Goal: Task Accomplishment & Management: Manage account settings

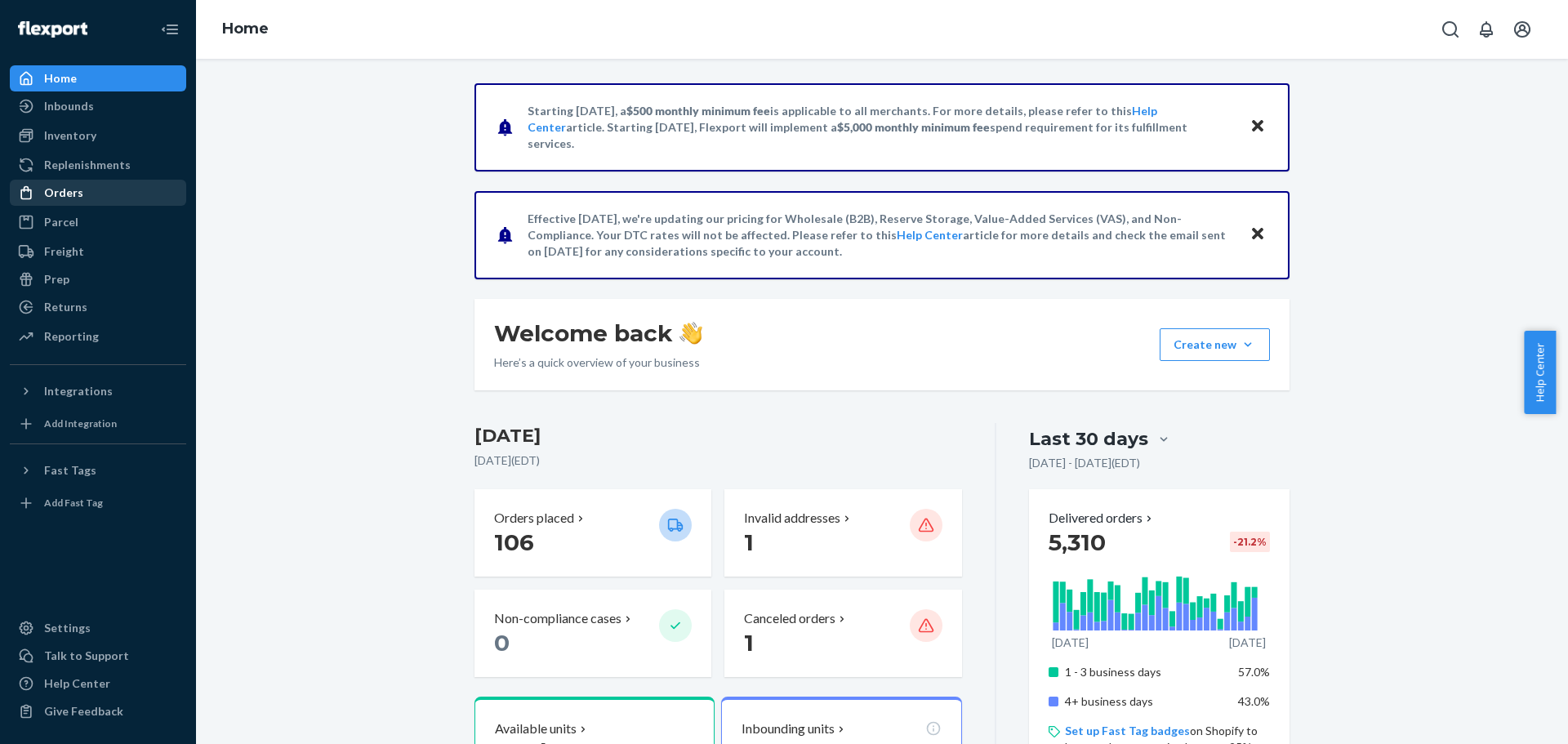
click at [71, 197] on div "Orders" at bounding box center [64, 192] width 39 height 16
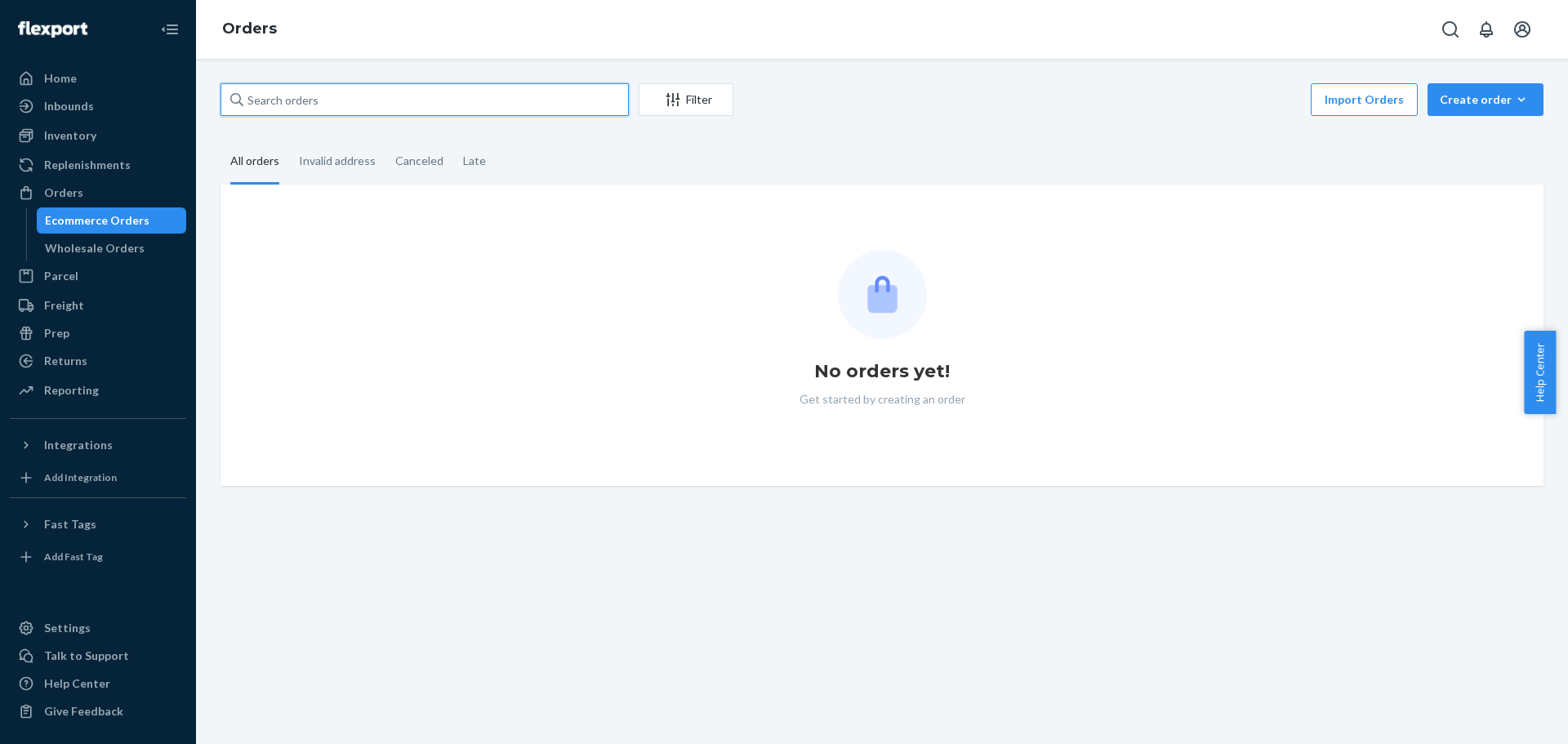
click at [300, 105] on input "text" at bounding box center [425, 100] width 409 height 32
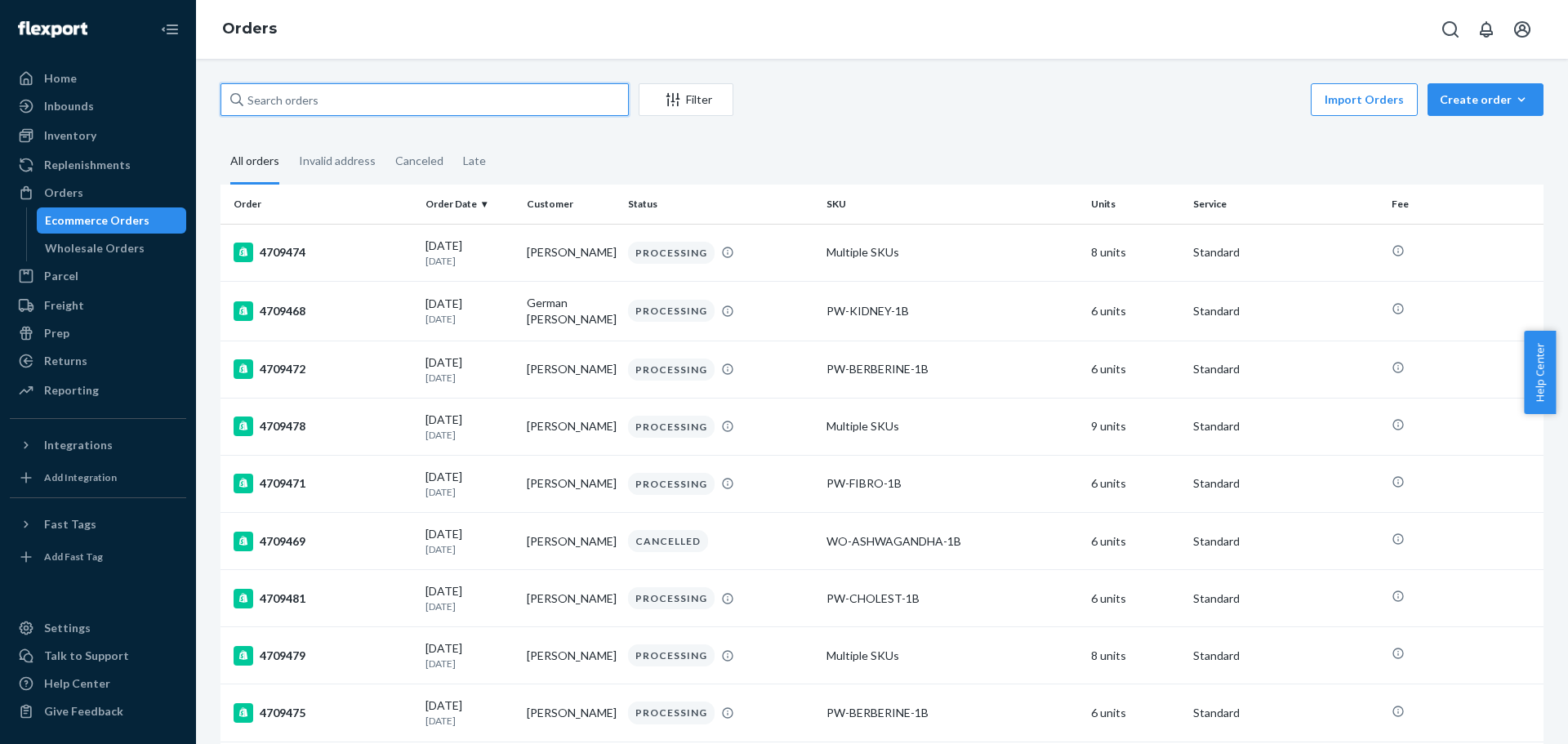
paste input "[PERSON_NAME]"
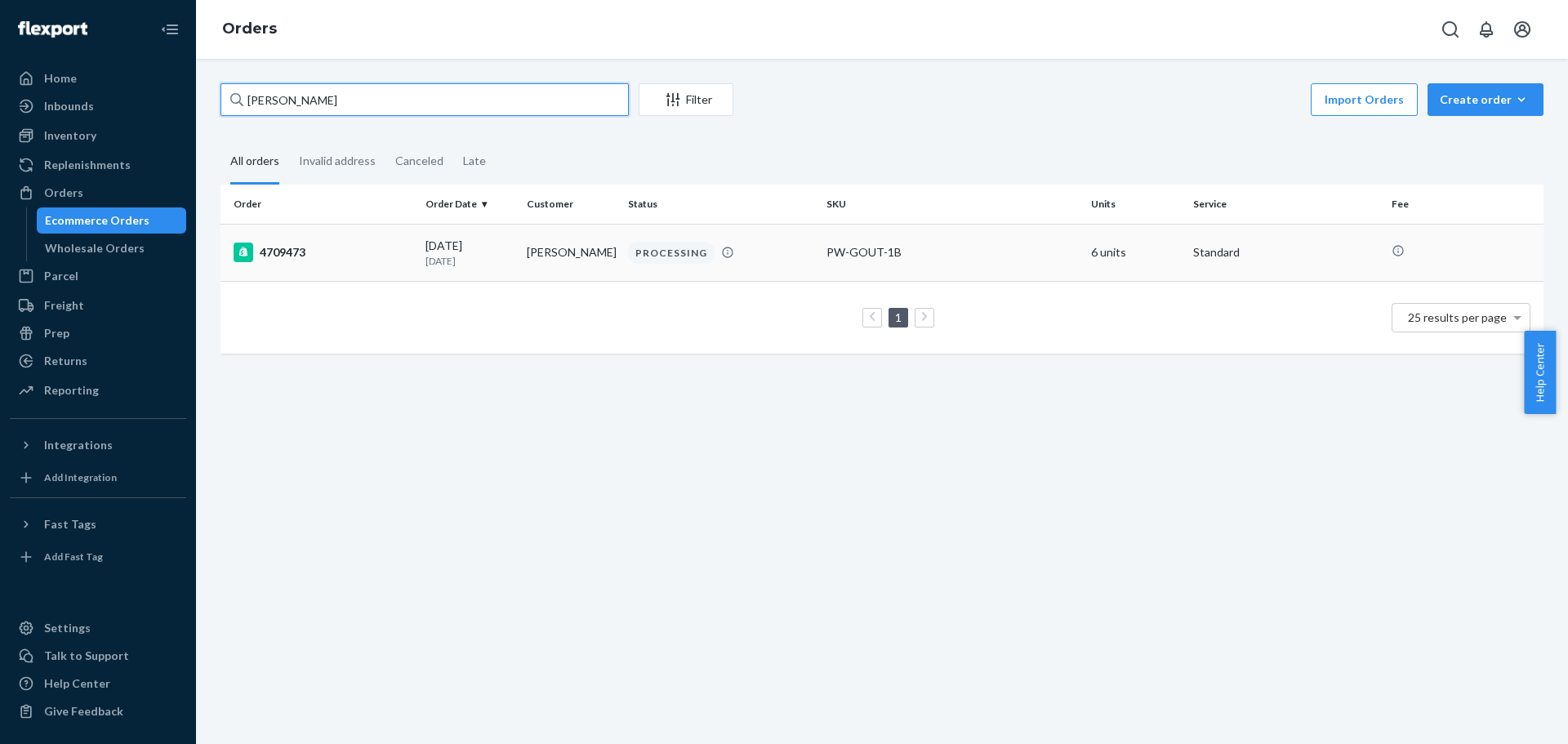
type input "[PERSON_NAME]"
click at [297, 257] on div "4709473" at bounding box center [323, 252] width 179 height 20
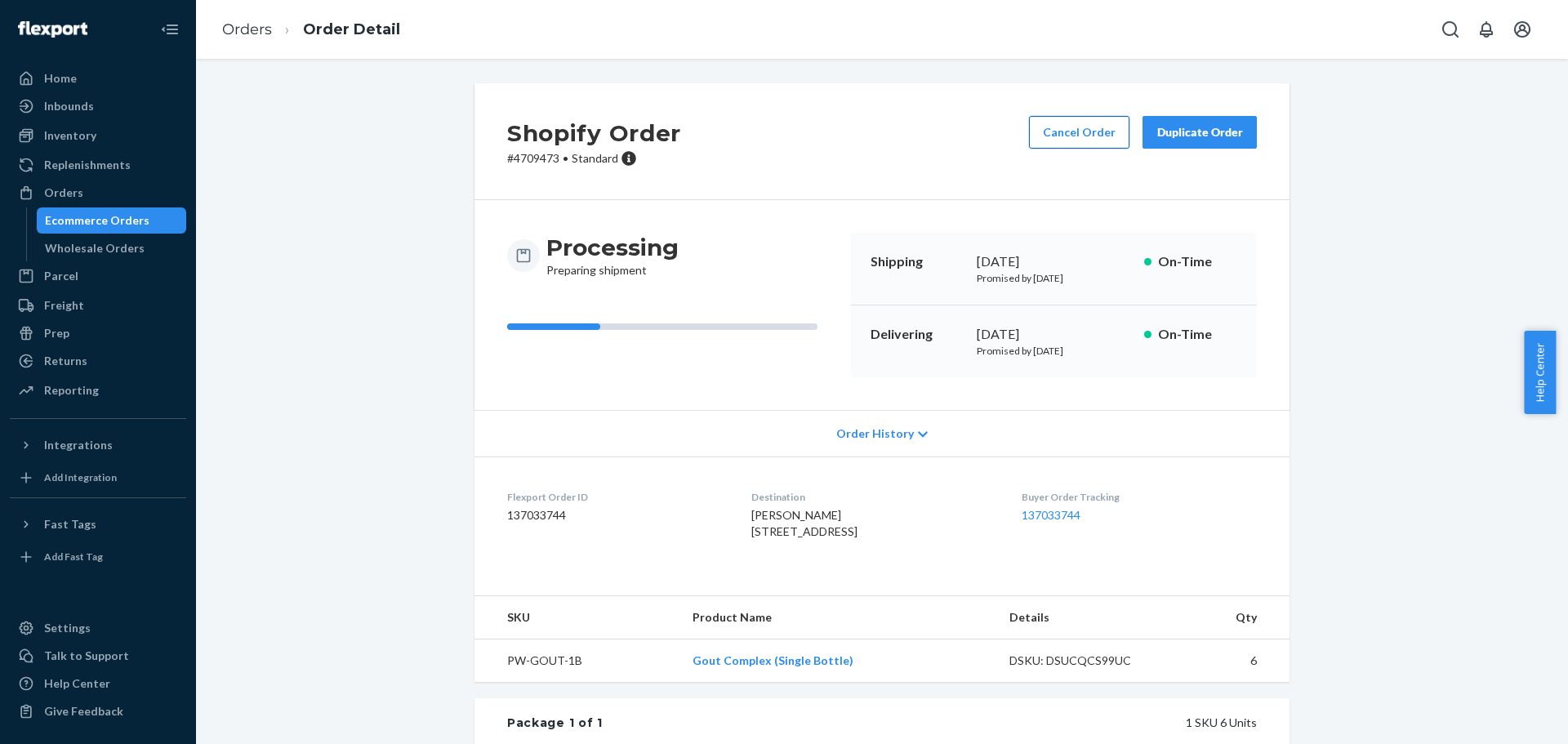
click at [1076, 129] on button "Cancel Order" at bounding box center [1079, 132] width 100 height 32
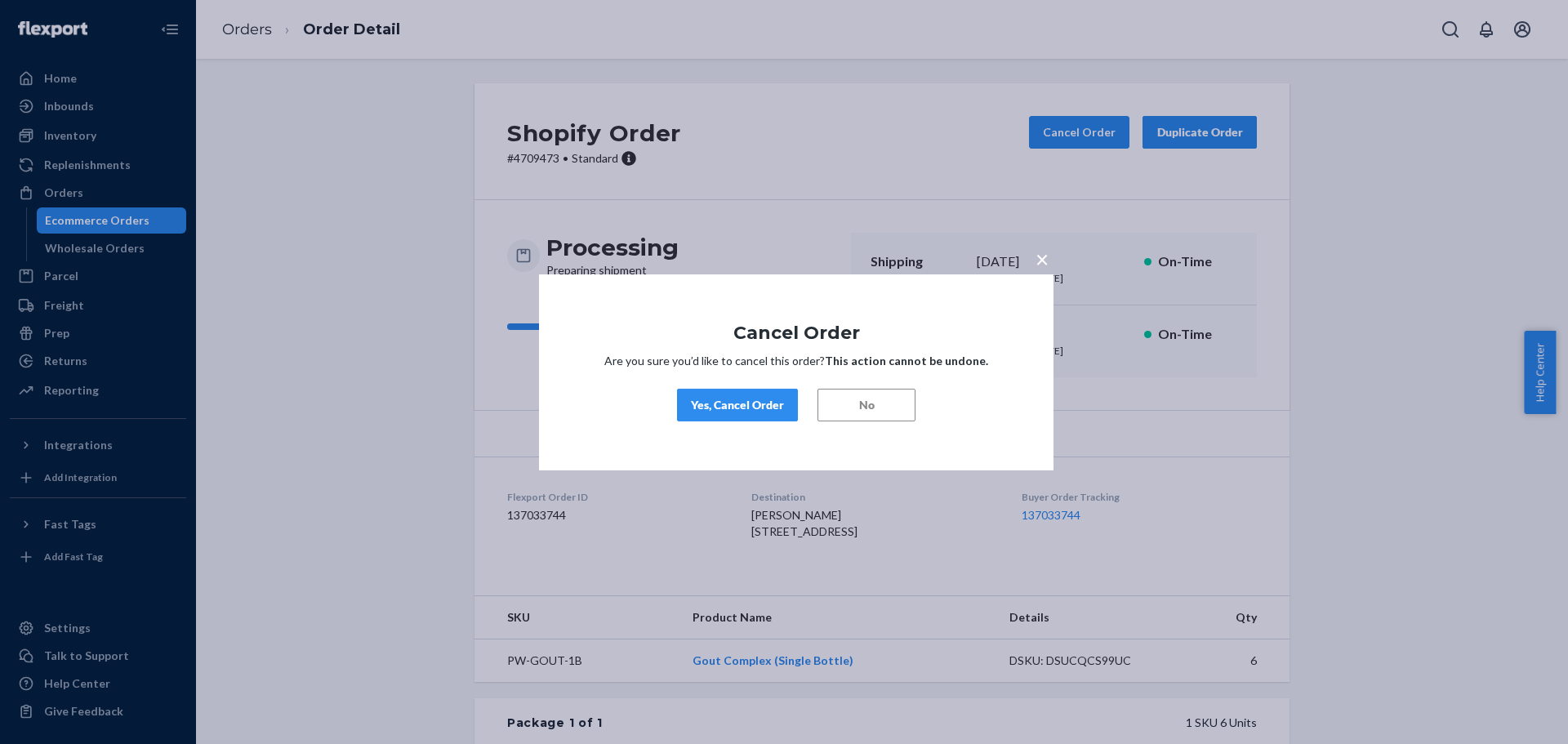
click at [741, 402] on div "Yes, Cancel Order" at bounding box center [737, 404] width 93 height 16
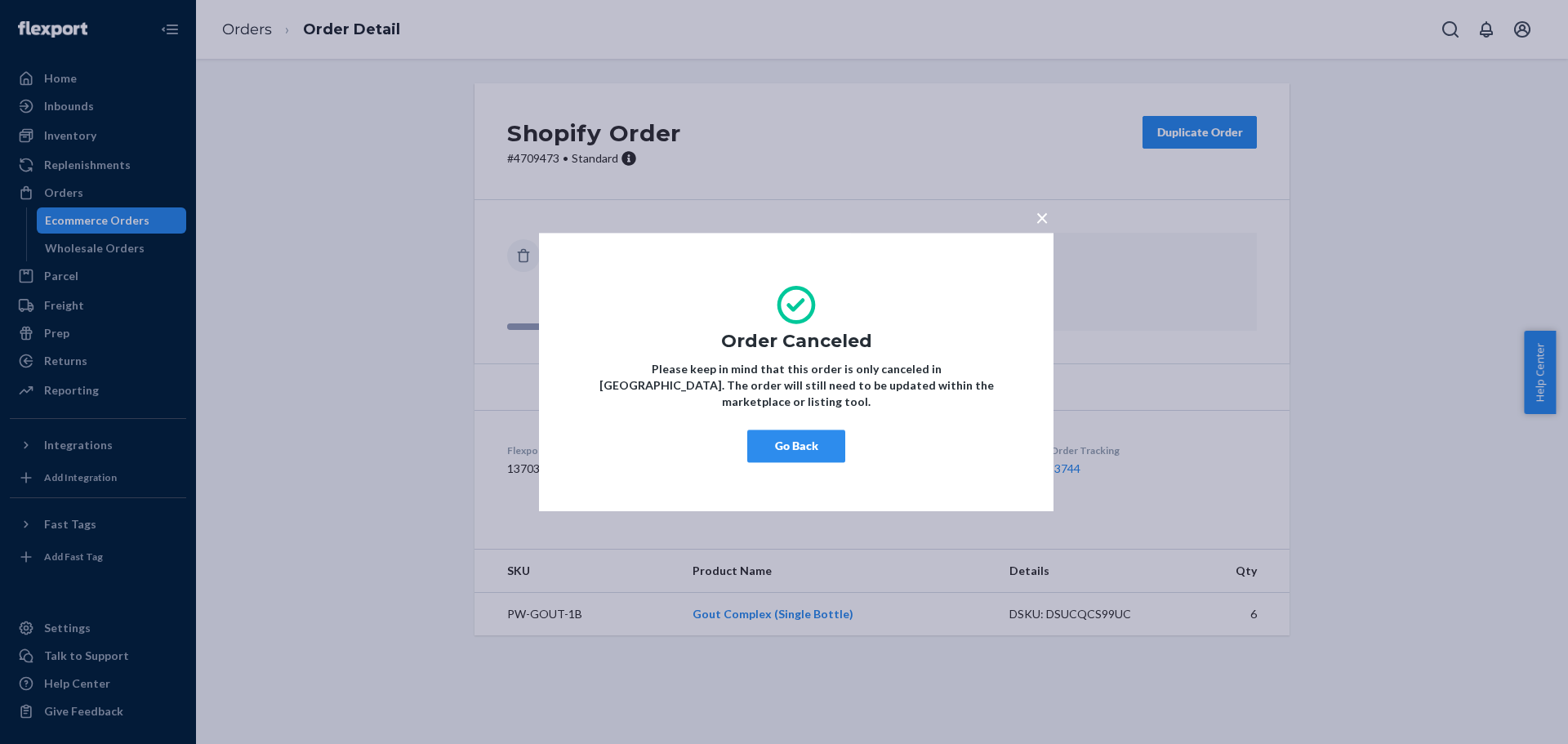
click at [798, 439] on button "Go Back" at bounding box center [796, 446] width 98 height 32
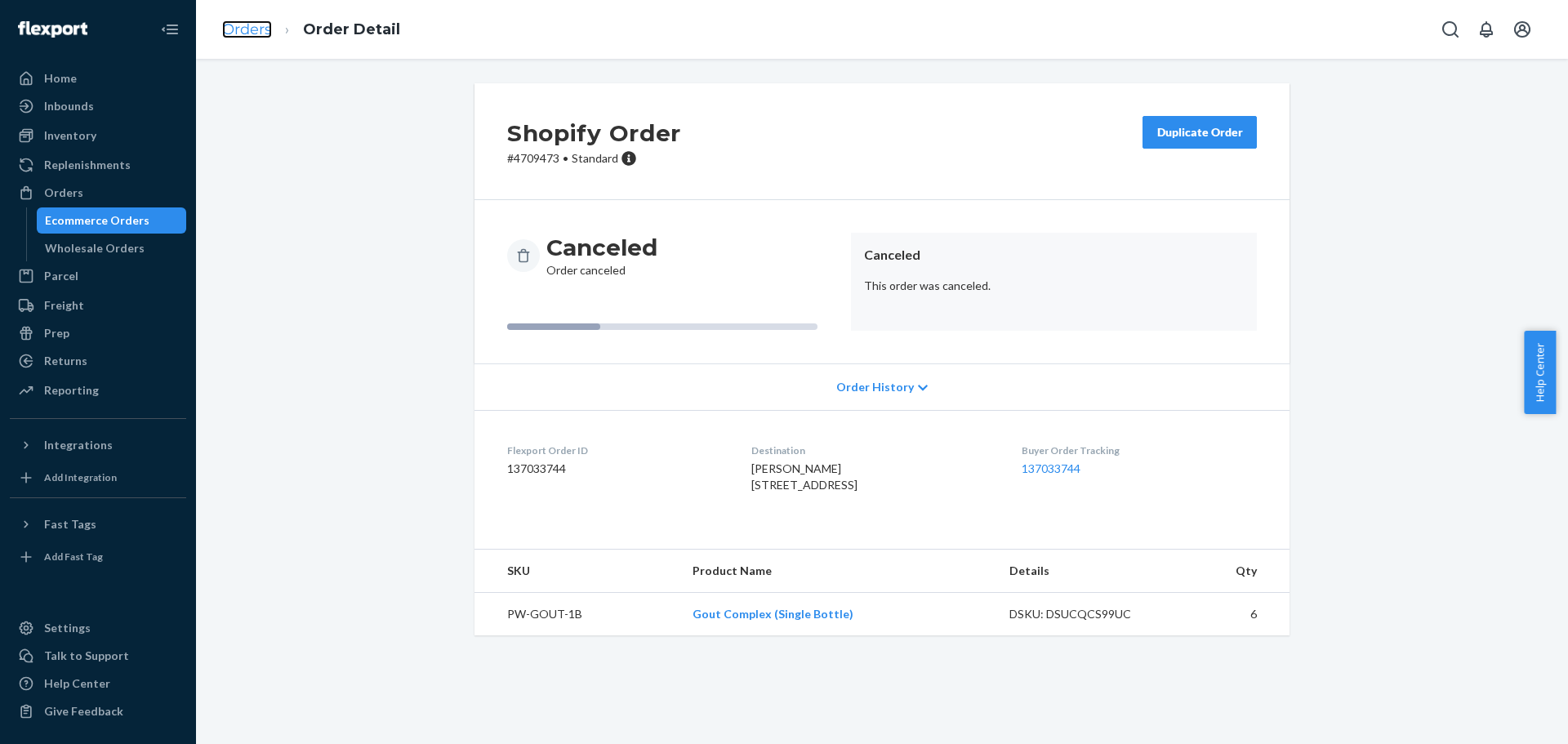
click at [249, 28] on link "Orders" at bounding box center [247, 29] width 50 height 18
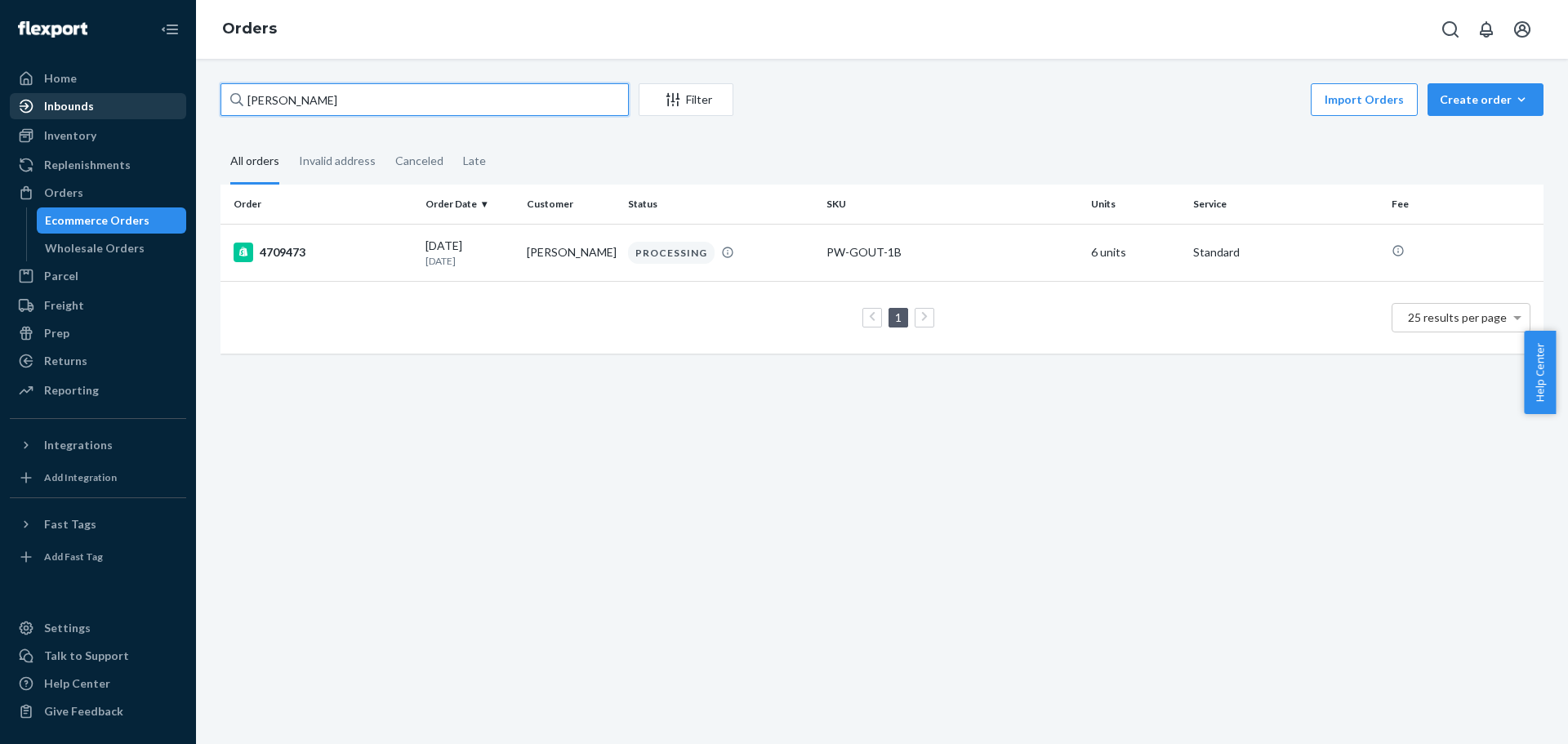
drag, startPoint x: 322, startPoint y: 96, endPoint x: 160, endPoint y: 96, distance: 162.0
click at [161, 97] on div "Home Inbounds Shipping Plans Problems Inventory Products Lot & Expiration Reple…" at bounding box center [784, 372] width 1568 height 744
paste input "[PERSON_NAME]"
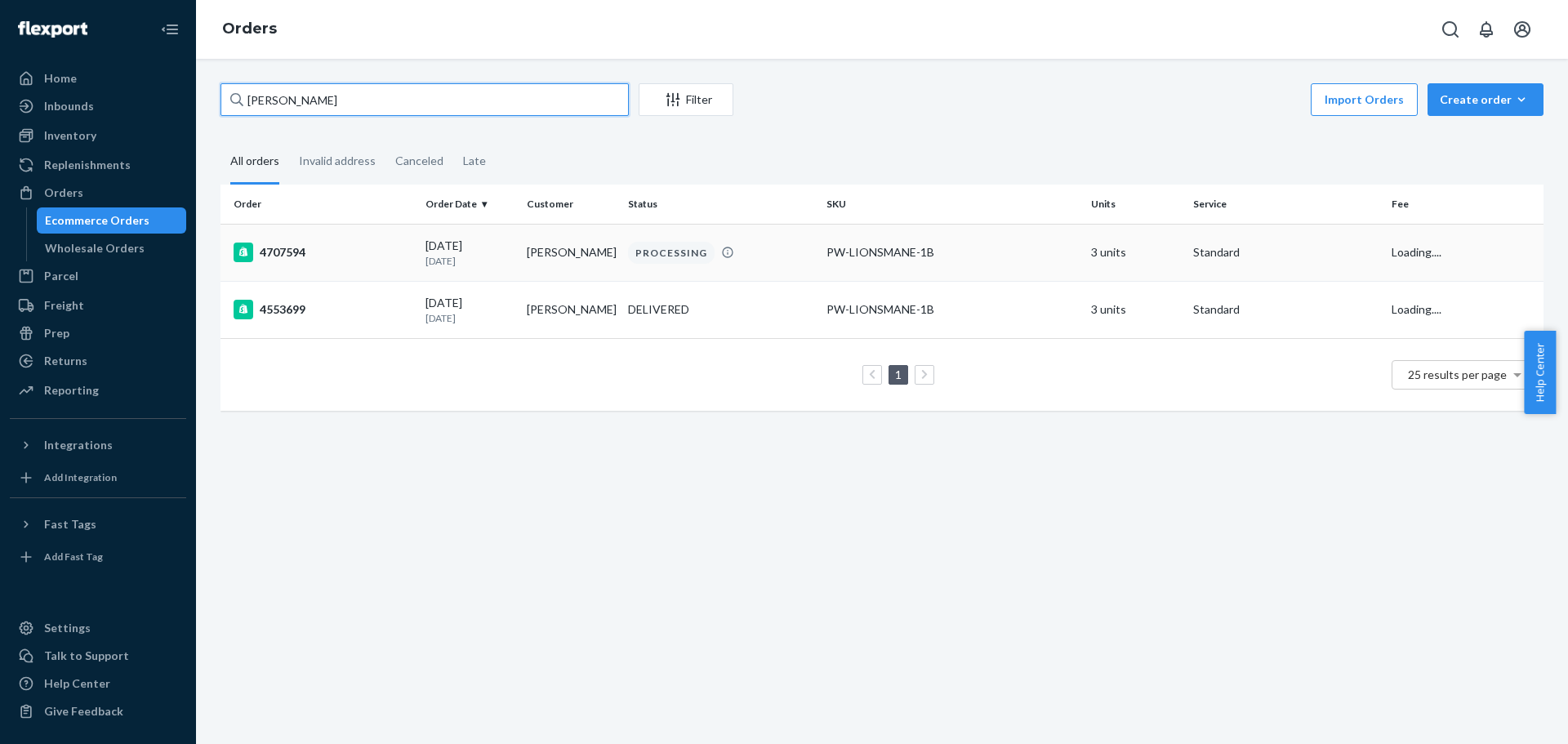
type input "[PERSON_NAME]"
click at [534, 257] on td "[PERSON_NAME]" at bounding box center [570, 252] width 101 height 57
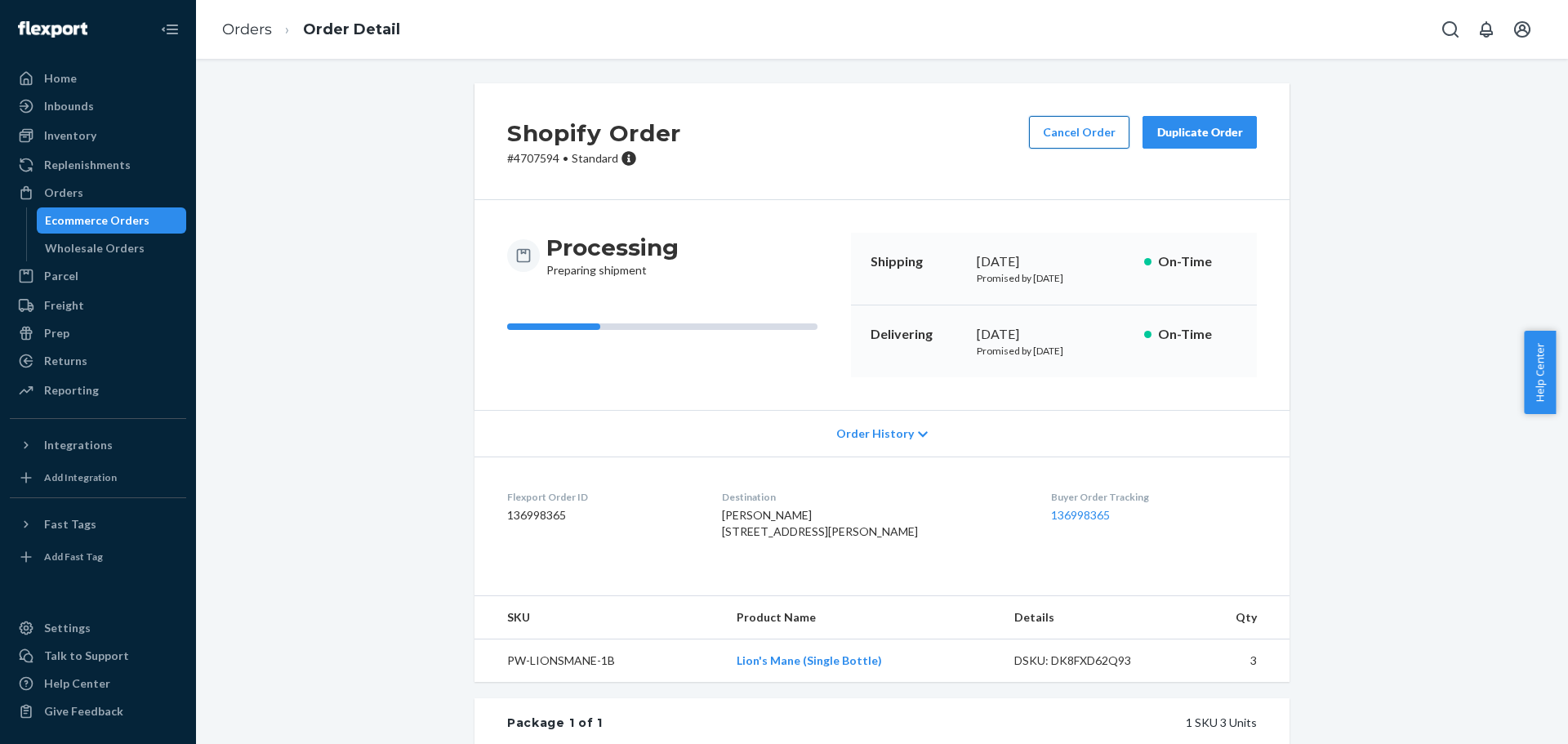
click at [1054, 135] on button "Cancel Order" at bounding box center [1079, 132] width 100 height 32
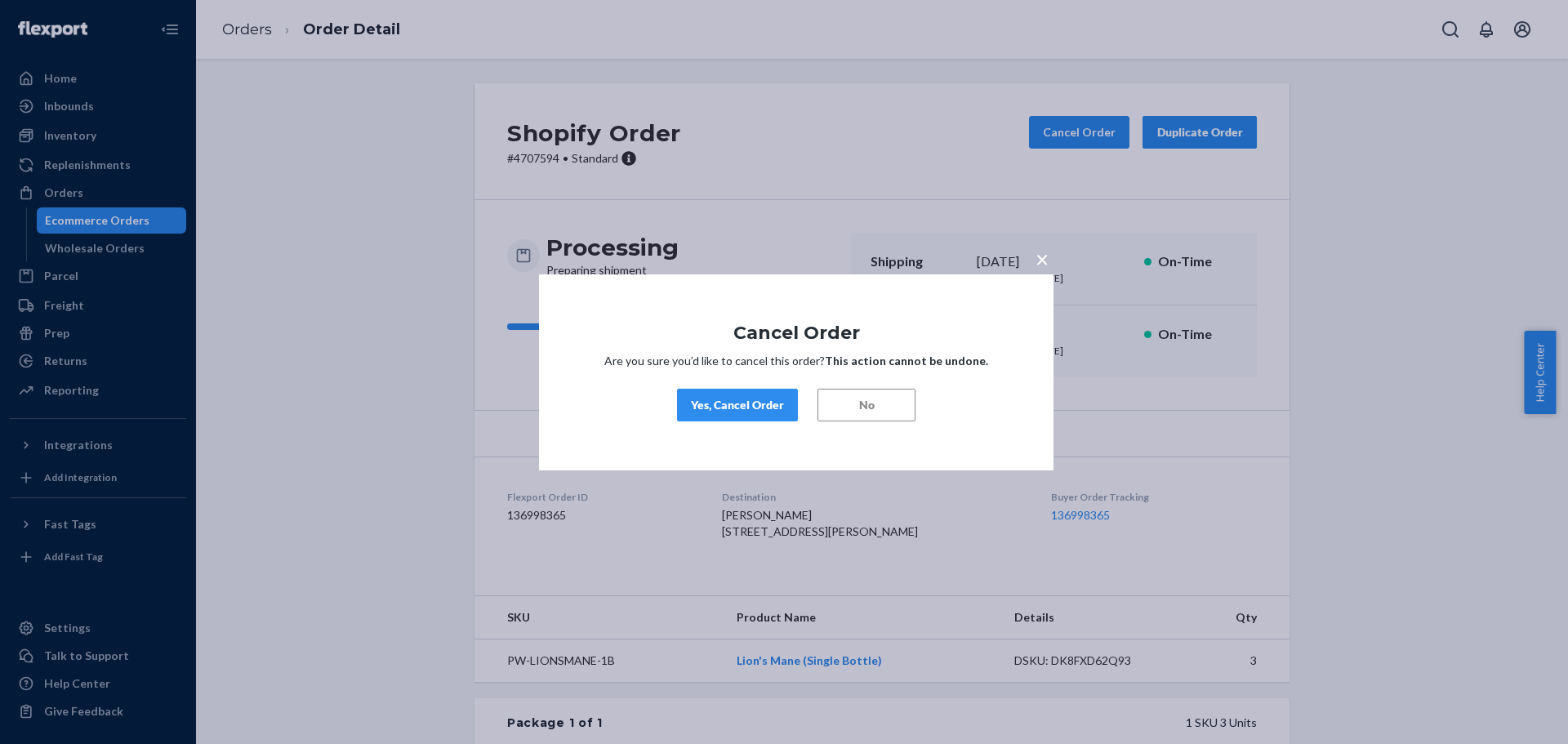
click at [749, 398] on div "Yes, Cancel Order" at bounding box center [737, 404] width 93 height 16
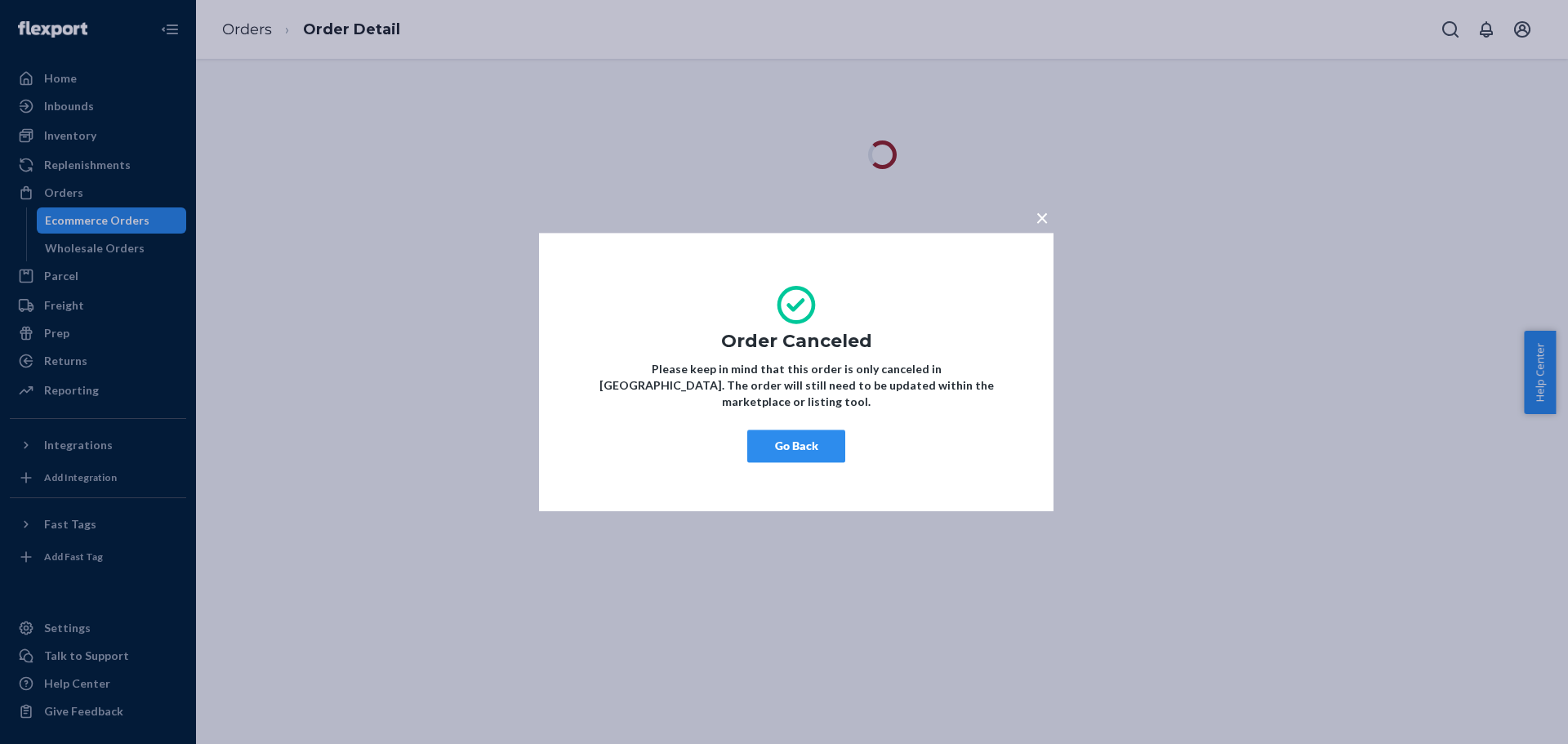
click at [804, 437] on button "Go Back" at bounding box center [796, 446] width 98 height 32
